Goal: Task Accomplishment & Management: Use online tool/utility

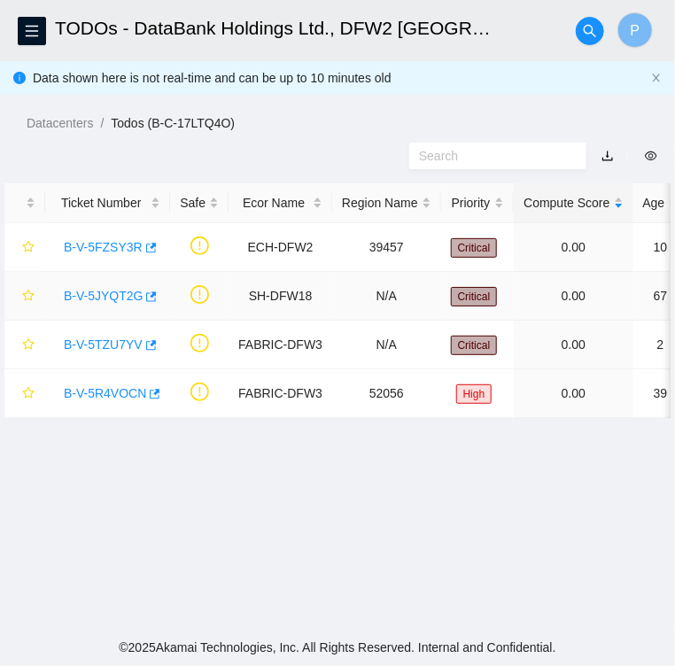
click at [110, 295] on link "B-V-5JYQT2G" at bounding box center [103, 296] width 79 height 14
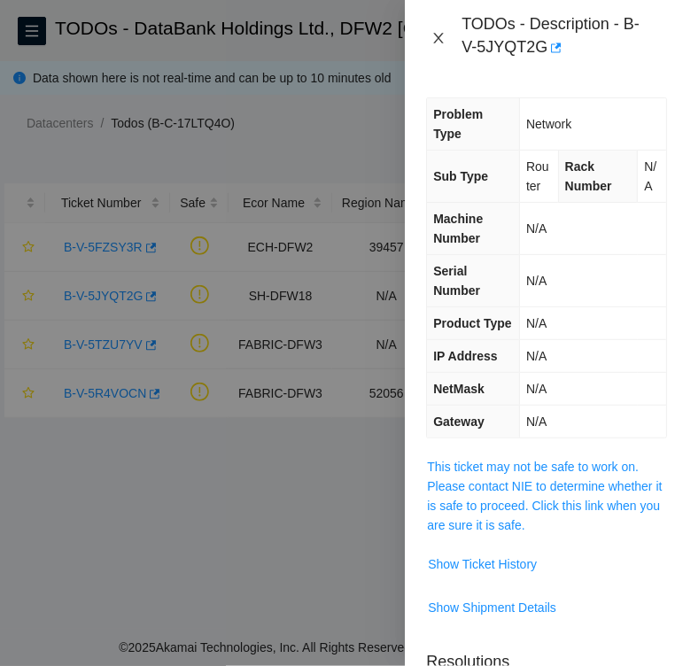
click at [447, 42] on button "Close" at bounding box center [438, 38] width 25 height 17
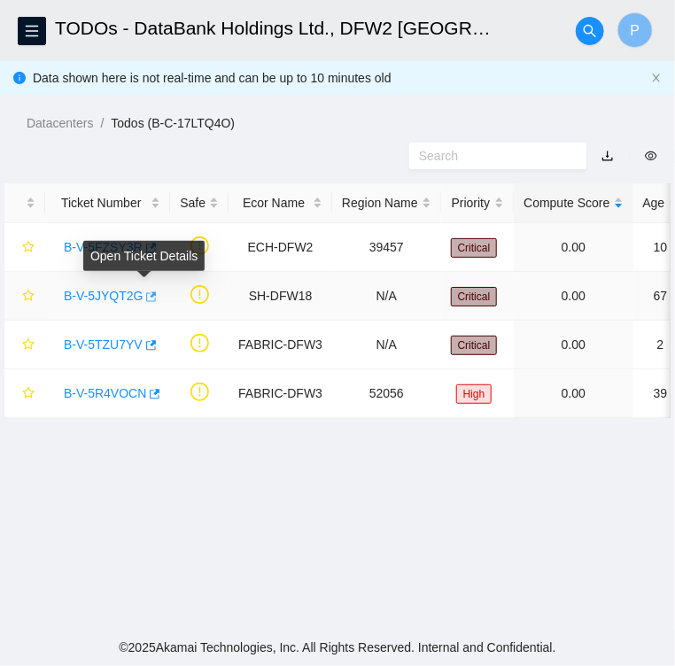
click at [146, 298] on icon "button" at bounding box center [149, 296] width 12 height 12
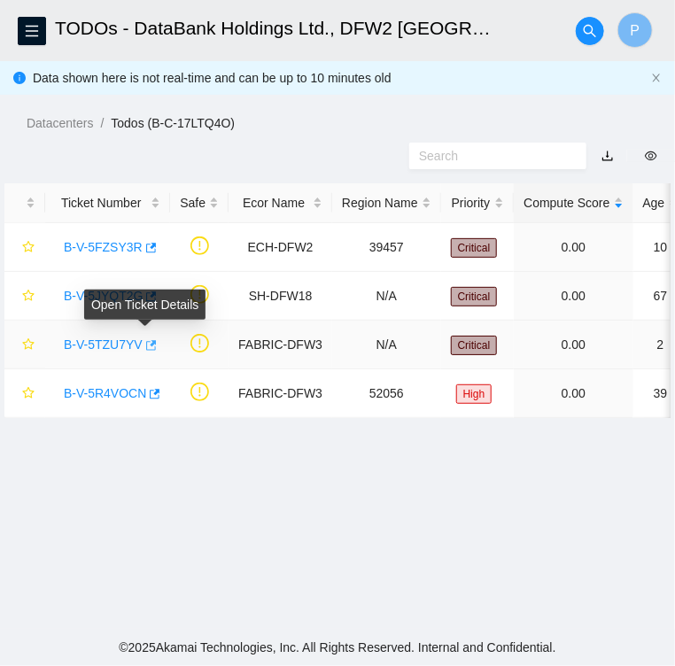
click at [149, 346] on icon "button" at bounding box center [149, 345] width 12 height 12
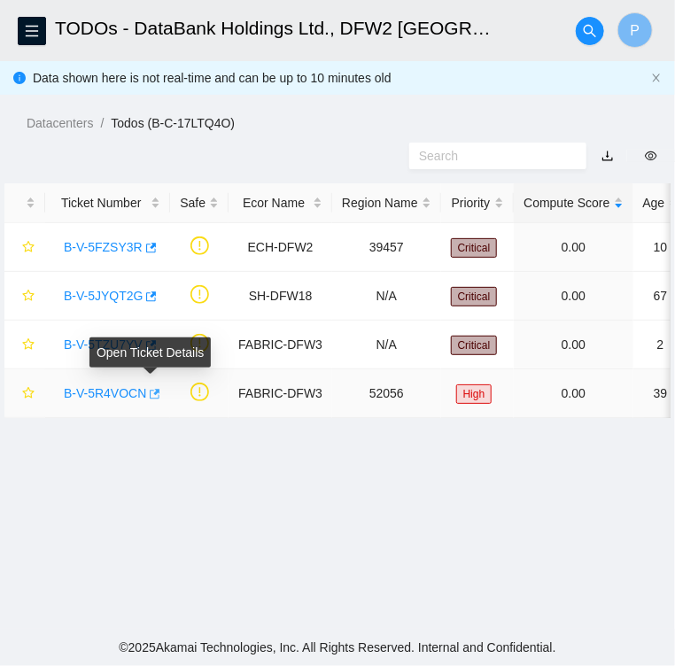
click at [148, 398] on icon "button" at bounding box center [153, 394] width 12 height 12
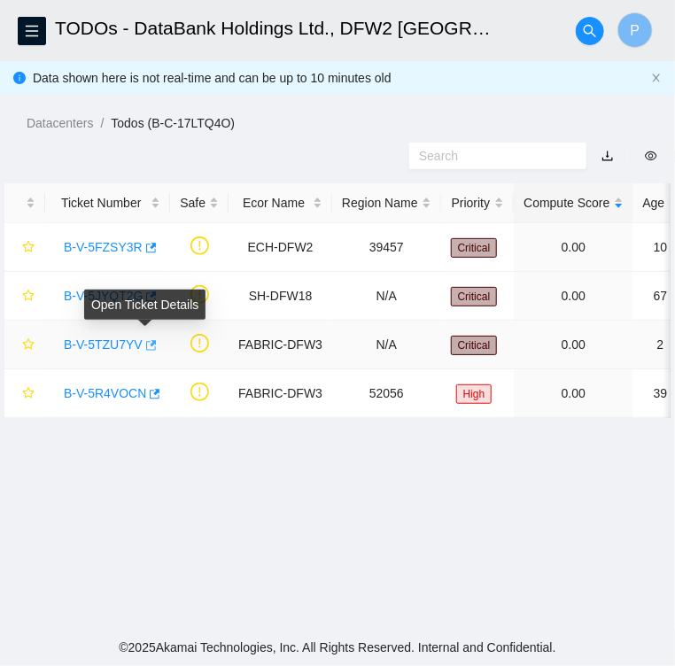
click at [143, 344] on icon "button" at bounding box center [149, 345] width 12 height 12
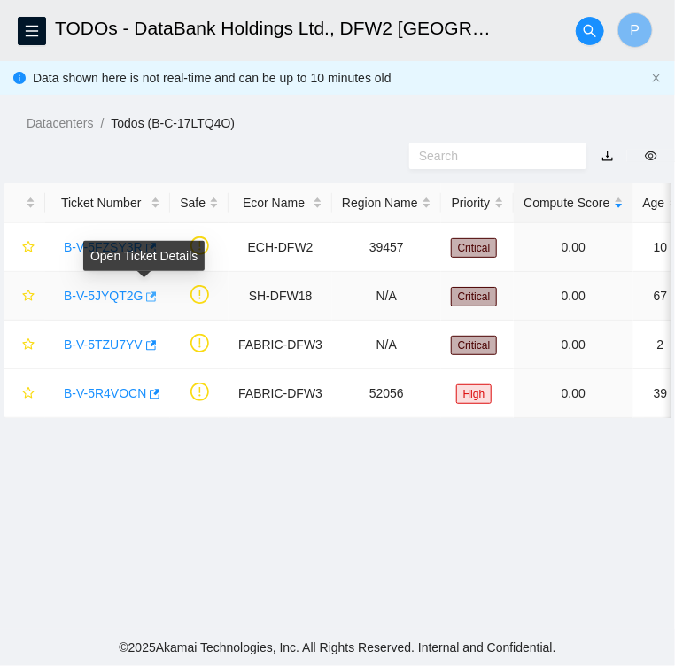
click at [143, 295] on icon "button" at bounding box center [149, 296] width 12 height 12
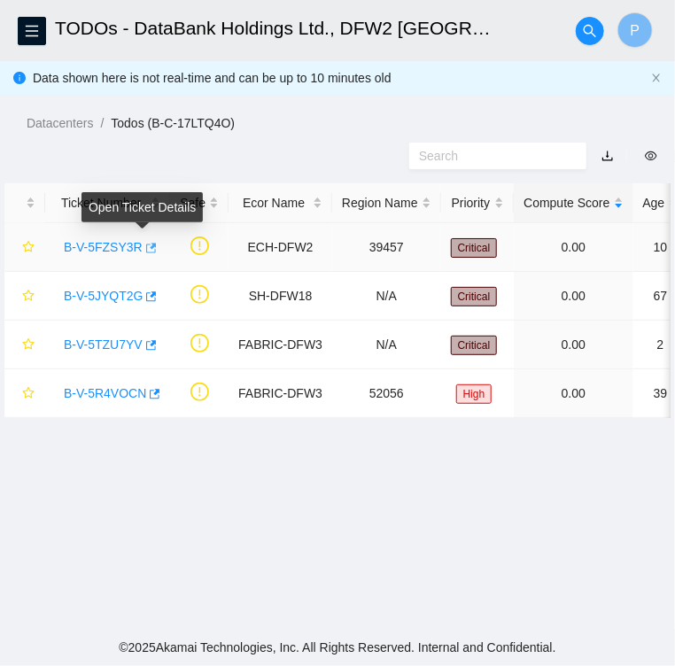
click at [144, 250] on icon "button" at bounding box center [149, 248] width 12 height 12
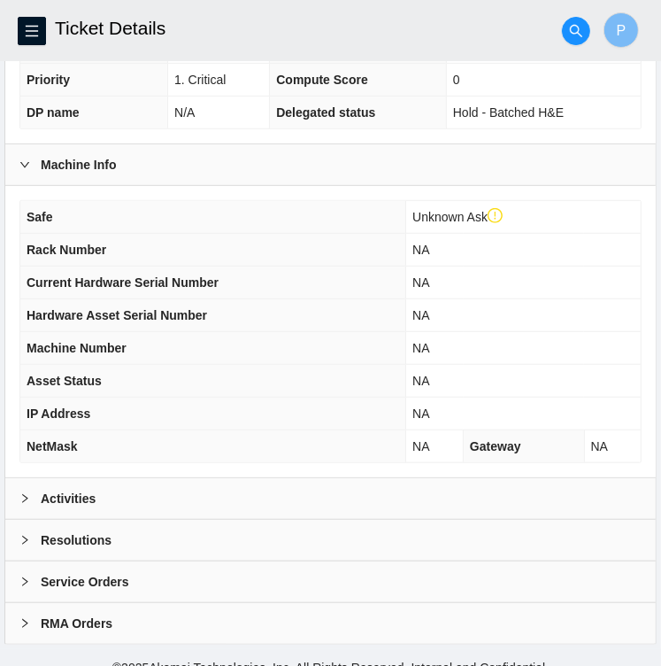
scroll to position [492, 0]
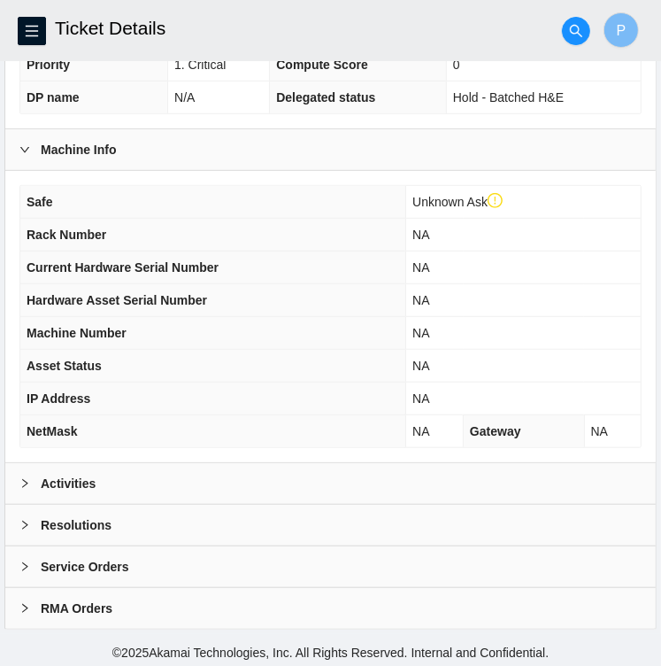
click at [32, 479] on div at bounding box center [29, 483] width 21 height 19
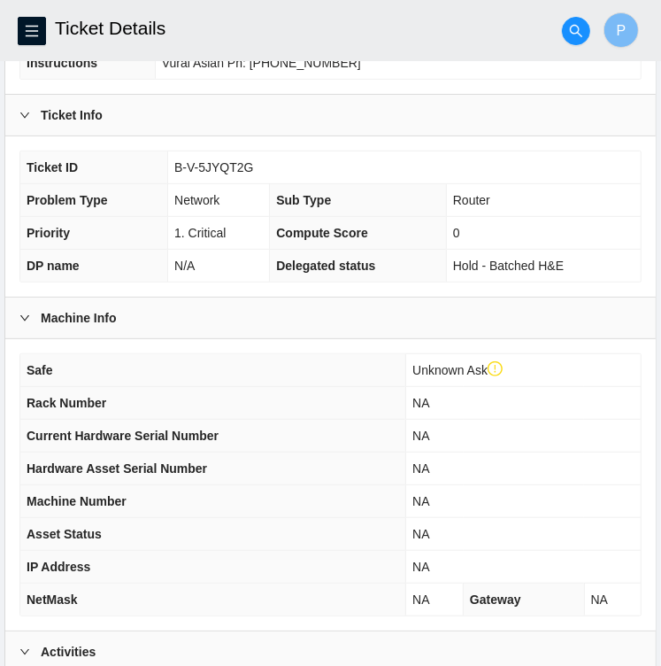
scroll to position [0, 0]
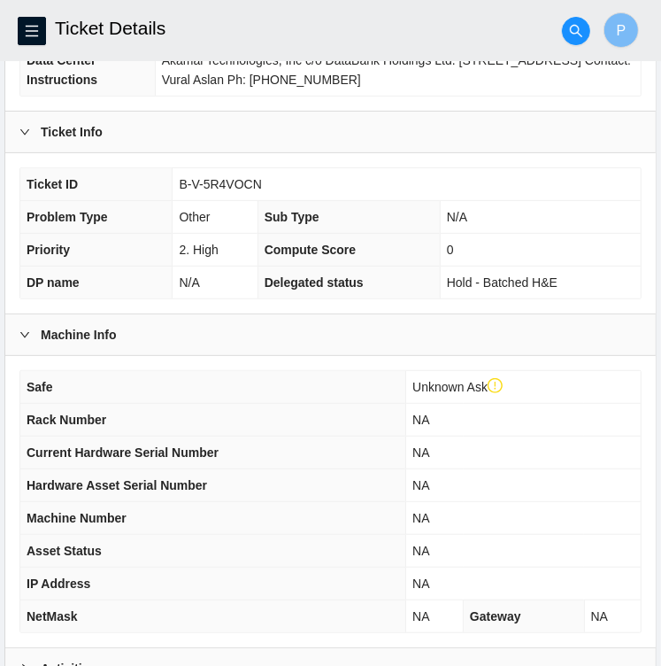
scroll to position [492, 0]
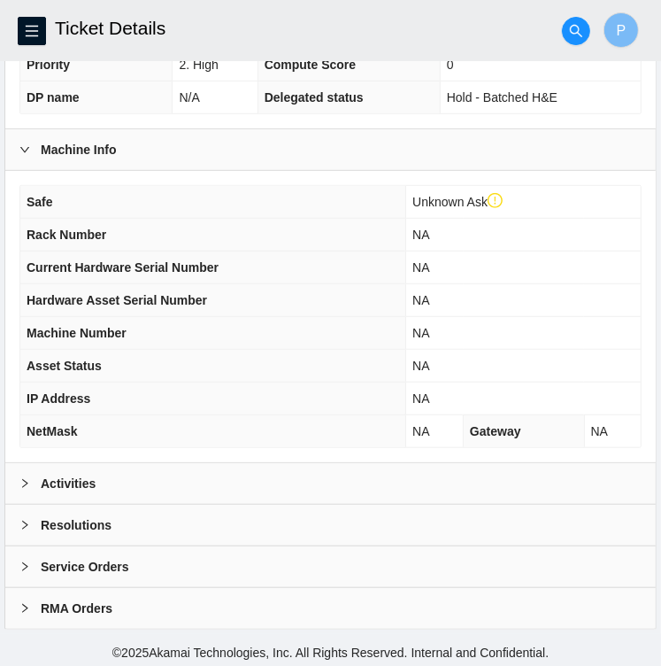
click at [25, 478] on icon "right" at bounding box center [24, 483] width 11 height 11
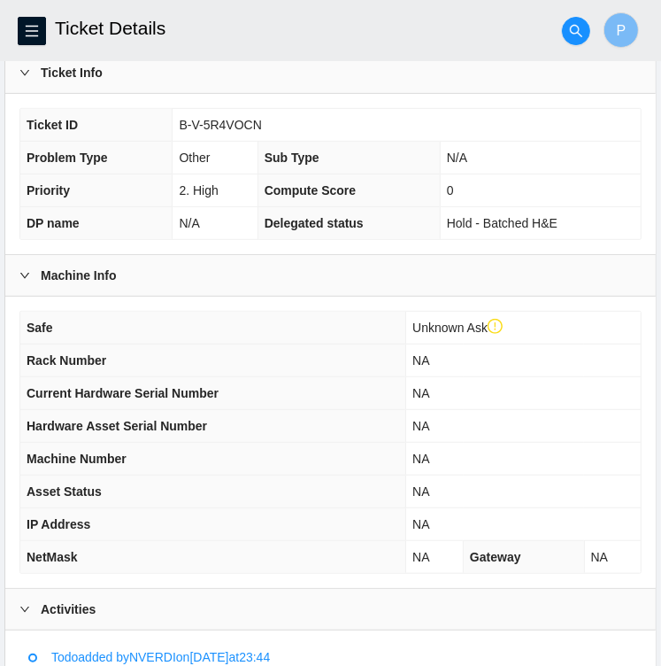
scroll to position [365, 0]
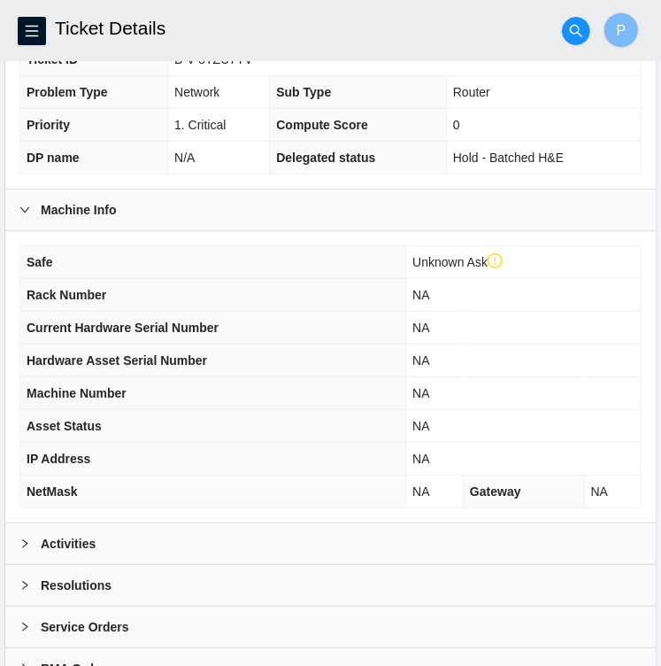
scroll to position [439, 0]
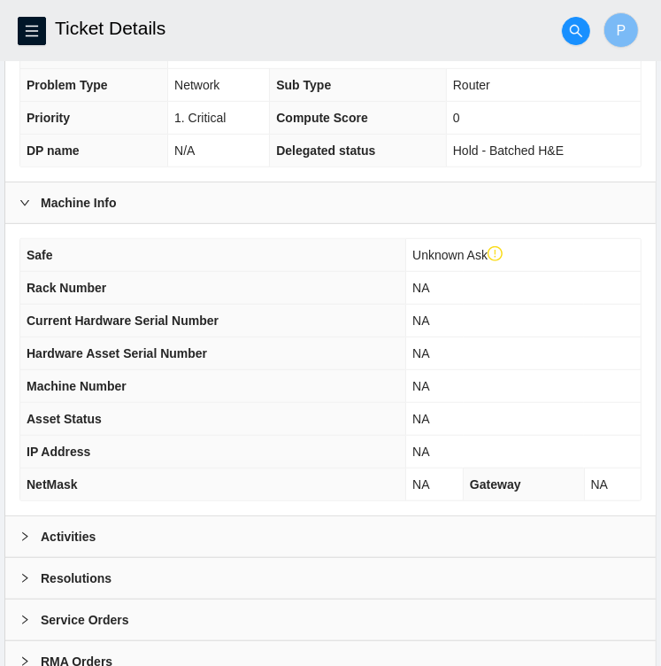
click at [27, 531] on icon "right" at bounding box center [24, 536] width 11 height 11
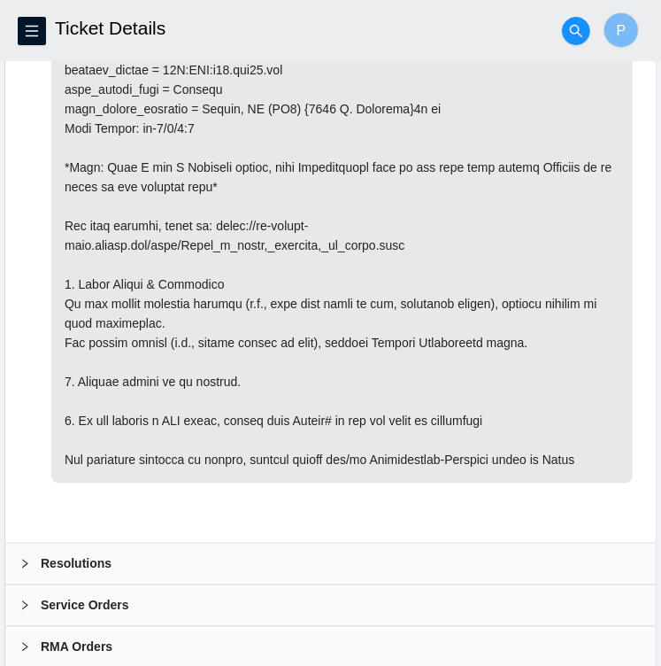
scroll to position [1661, 0]
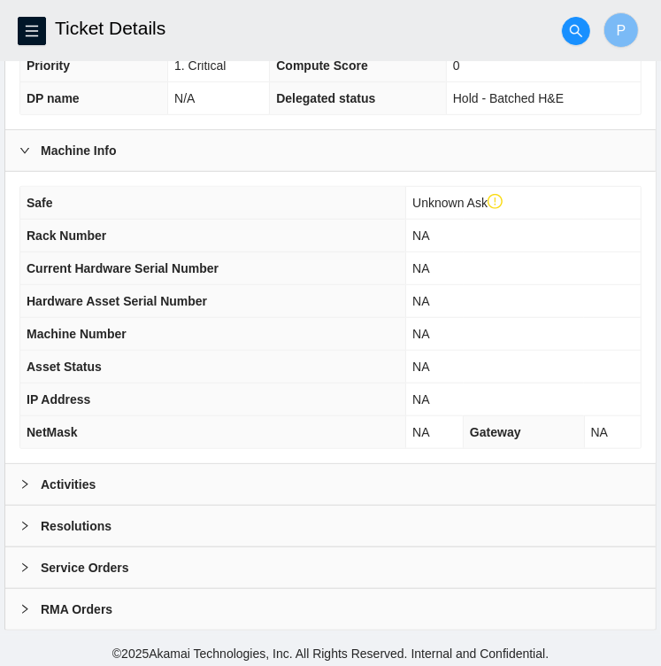
scroll to position [492, 0]
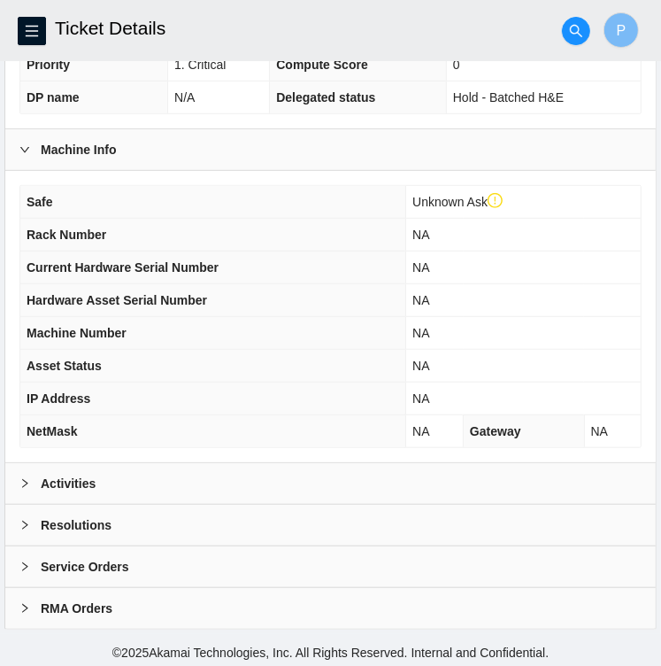
click at [25, 483] on icon "right" at bounding box center [24, 483] width 11 height 11
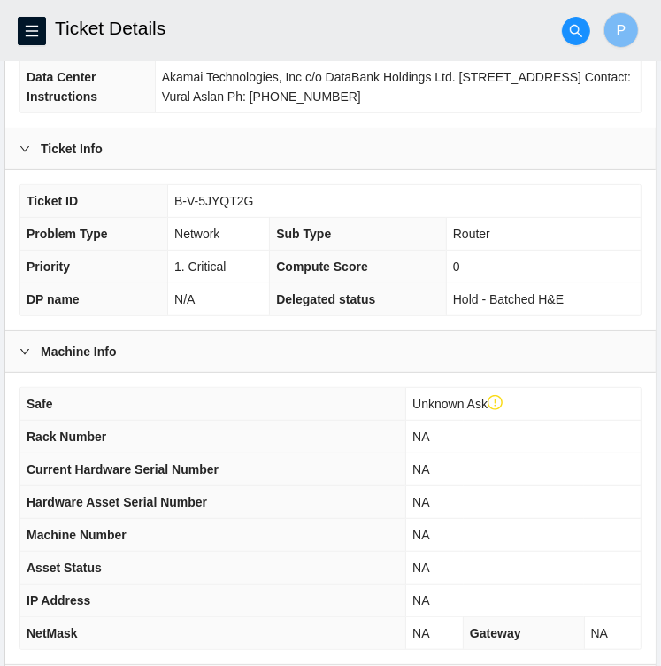
scroll to position [280, 0]
